Goal: Task Accomplishment & Management: Manage account settings

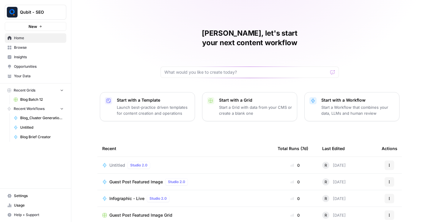
click at [41, 48] on span "Browse" at bounding box center [39, 47] width 50 height 5
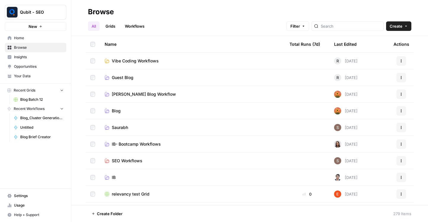
click at [34, 79] on link "Your Data" at bounding box center [35, 76] width 61 height 10
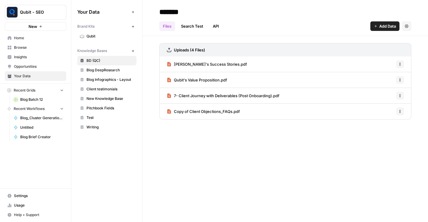
click at [25, 56] on span "Insights" at bounding box center [39, 56] width 50 height 5
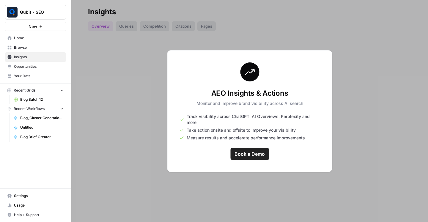
click at [24, 37] on span "Home" at bounding box center [39, 37] width 50 height 5
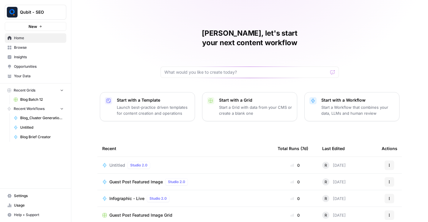
click at [41, 50] on span "Browse" at bounding box center [39, 47] width 50 height 5
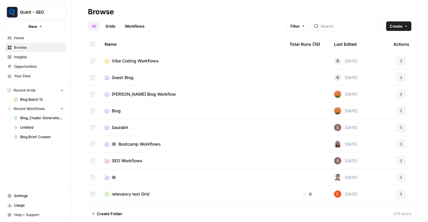
click at [32, 56] on span "Insights" at bounding box center [39, 56] width 50 height 5
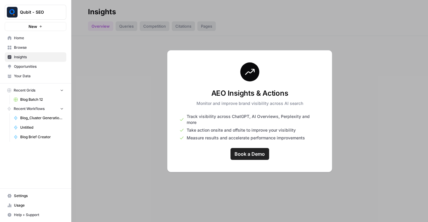
click at [35, 68] on span "Opportunities" at bounding box center [39, 66] width 50 height 5
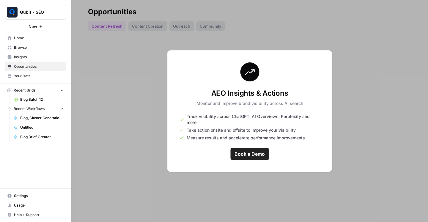
click at [35, 78] on span "Your Data" at bounding box center [39, 75] width 50 height 5
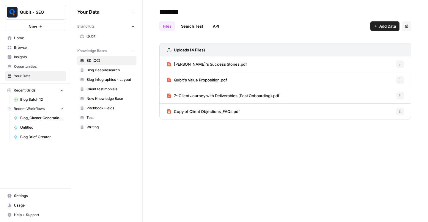
click at [25, 193] on span "Settings" at bounding box center [39, 195] width 50 height 5
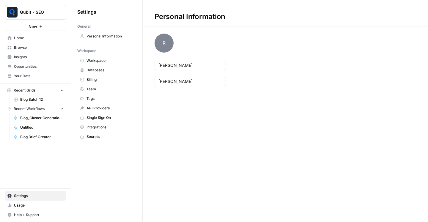
click at [102, 82] on span "Billing" at bounding box center [109, 79] width 47 height 5
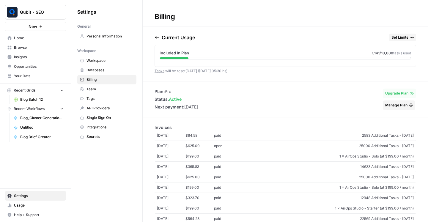
click at [109, 73] on link "Databases" at bounding box center [106, 70] width 59 height 10
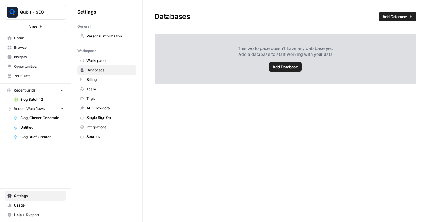
click at [97, 89] on span "Team" at bounding box center [109, 88] width 47 height 5
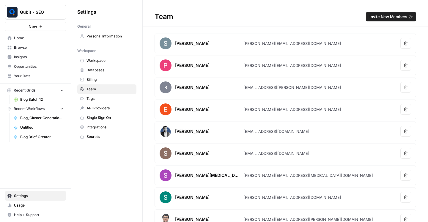
click at [101, 70] on span "Databases" at bounding box center [109, 69] width 47 height 5
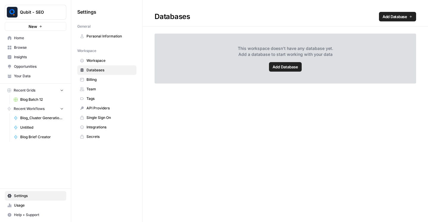
click at [107, 61] on span "Workspace" at bounding box center [109, 60] width 47 height 5
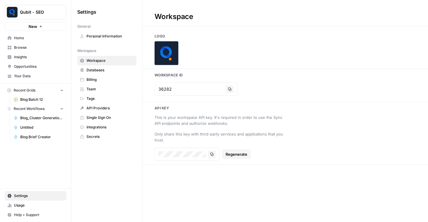
click at [108, 80] on span "Billing" at bounding box center [109, 79] width 47 height 5
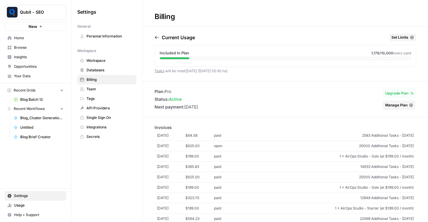
click at [104, 129] on span "Integrations" at bounding box center [109, 126] width 47 height 5
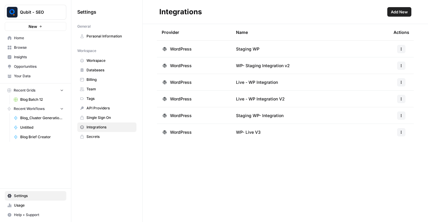
click at [103, 97] on span "Tags" at bounding box center [109, 98] width 47 height 5
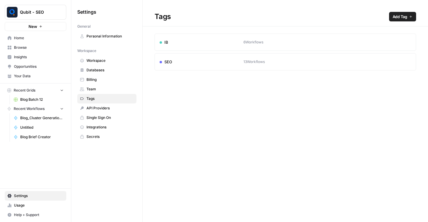
click at [101, 79] on span "Billing" at bounding box center [109, 79] width 47 height 5
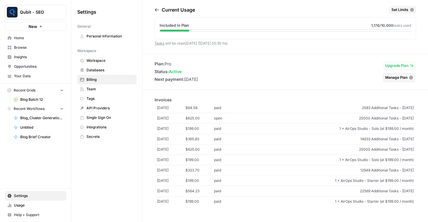
scroll to position [32, 0]
click at [319, 116] on span "25000 Additional Tasks - [DATE]" at bounding box center [327, 118] width 171 height 5
click at [101, 68] on span "Databases" at bounding box center [109, 69] width 47 height 5
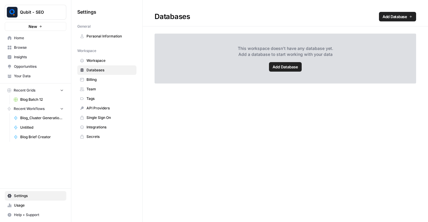
click at [97, 87] on span "Team" at bounding box center [109, 88] width 47 height 5
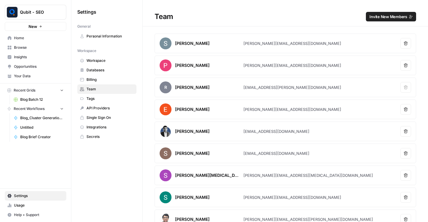
click at [99, 96] on span "Tags" at bounding box center [109, 98] width 47 height 5
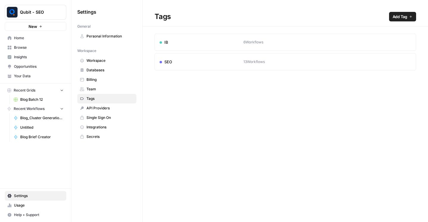
click at [103, 110] on span "API Providers" at bounding box center [109, 107] width 47 height 5
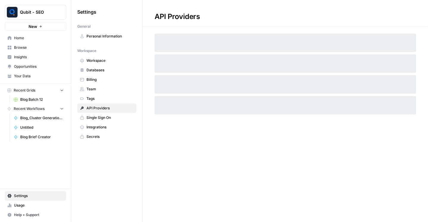
click at [104, 117] on span "Single Sign On" at bounding box center [109, 117] width 47 height 5
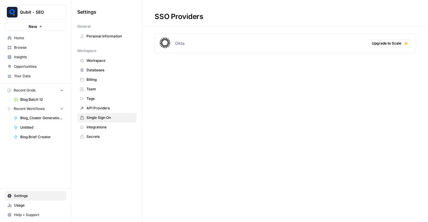
click at [104, 124] on link "Integrations" at bounding box center [106, 127] width 59 height 10
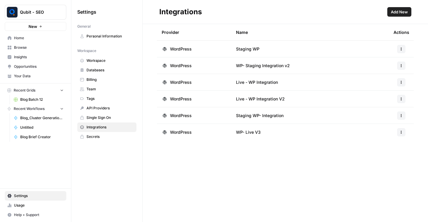
click at [100, 133] on link "Secrets" at bounding box center [106, 137] width 59 height 10
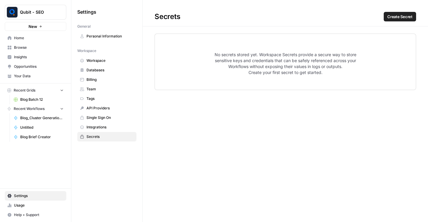
click at [106, 60] on span "Workspace" at bounding box center [109, 60] width 47 height 5
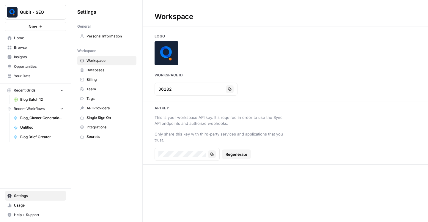
click at [106, 34] on span "Personal Information" at bounding box center [109, 36] width 47 height 5
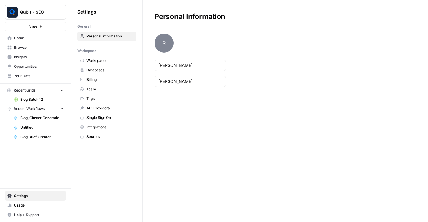
click at [97, 71] on span "Databases" at bounding box center [109, 69] width 47 height 5
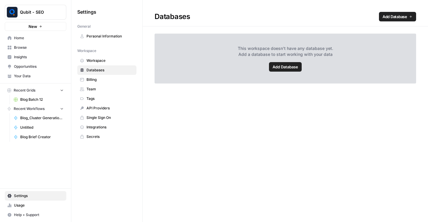
click at [97, 78] on span "Billing" at bounding box center [109, 79] width 47 height 5
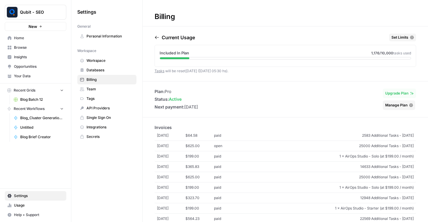
click at [12, 72] on link "Your Data" at bounding box center [35, 76] width 61 height 10
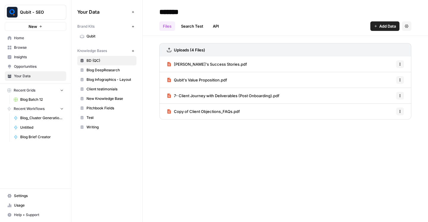
click at [27, 66] on span "Opportunities" at bounding box center [39, 66] width 50 height 5
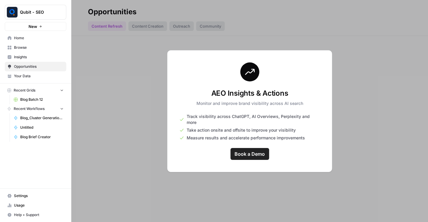
click at [27, 57] on span "Insights" at bounding box center [39, 56] width 50 height 5
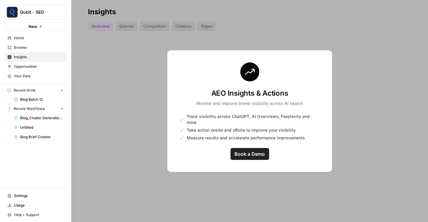
click at [25, 44] on link "Browse" at bounding box center [35, 48] width 61 height 10
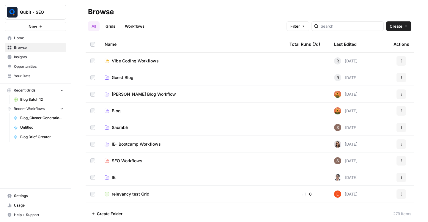
click at [28, 38] on span "Home" at bounding box center [39, 37] width 50 height 5
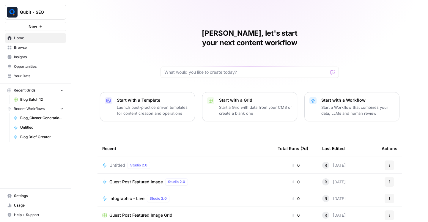
click at [26, 206] on span "Usage" at bounding box center [39, 205] width 50 height 5
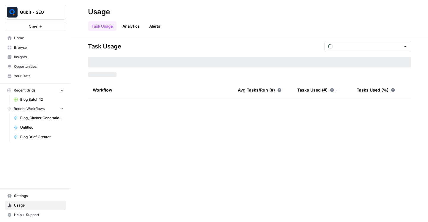
type input "September Included Tasks"
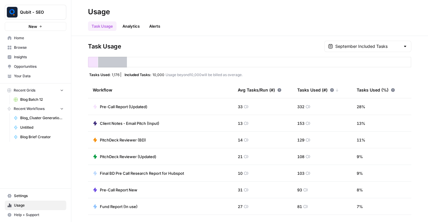
click at [34, 37] on span "Home" at bounding box center [39, 37] width 50 height 5
